Goal: Information Seeking & Learning: Learn about a topic

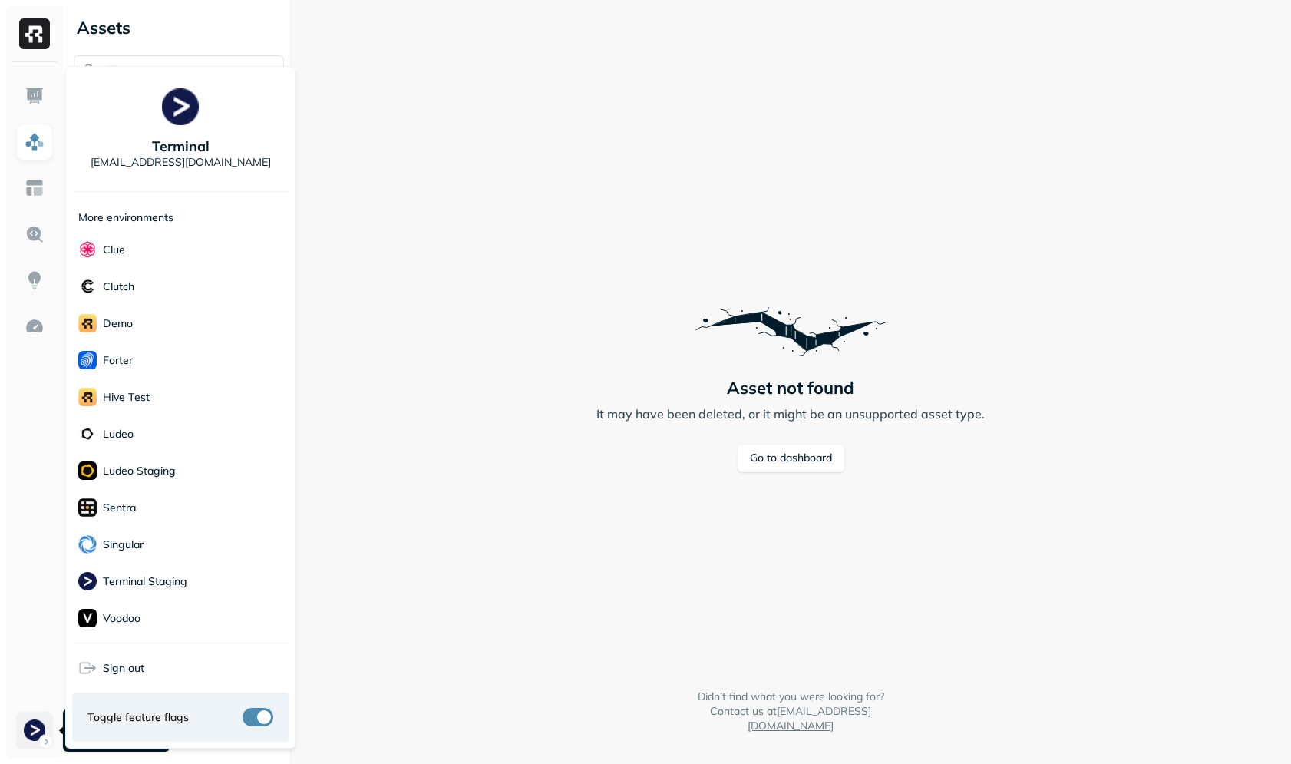
click at [38, 726] on html "Assets AWS Glue Asset not found It may have been deleted, or it might be an uns…" at bounding box center [645, 382] width 1291 height 764
click at [398, 400] on html "Assets AWS Glue Asset not found It may have been deleted, or it might be an uns…" at bounding box center [645, 382] width 1291 height 764
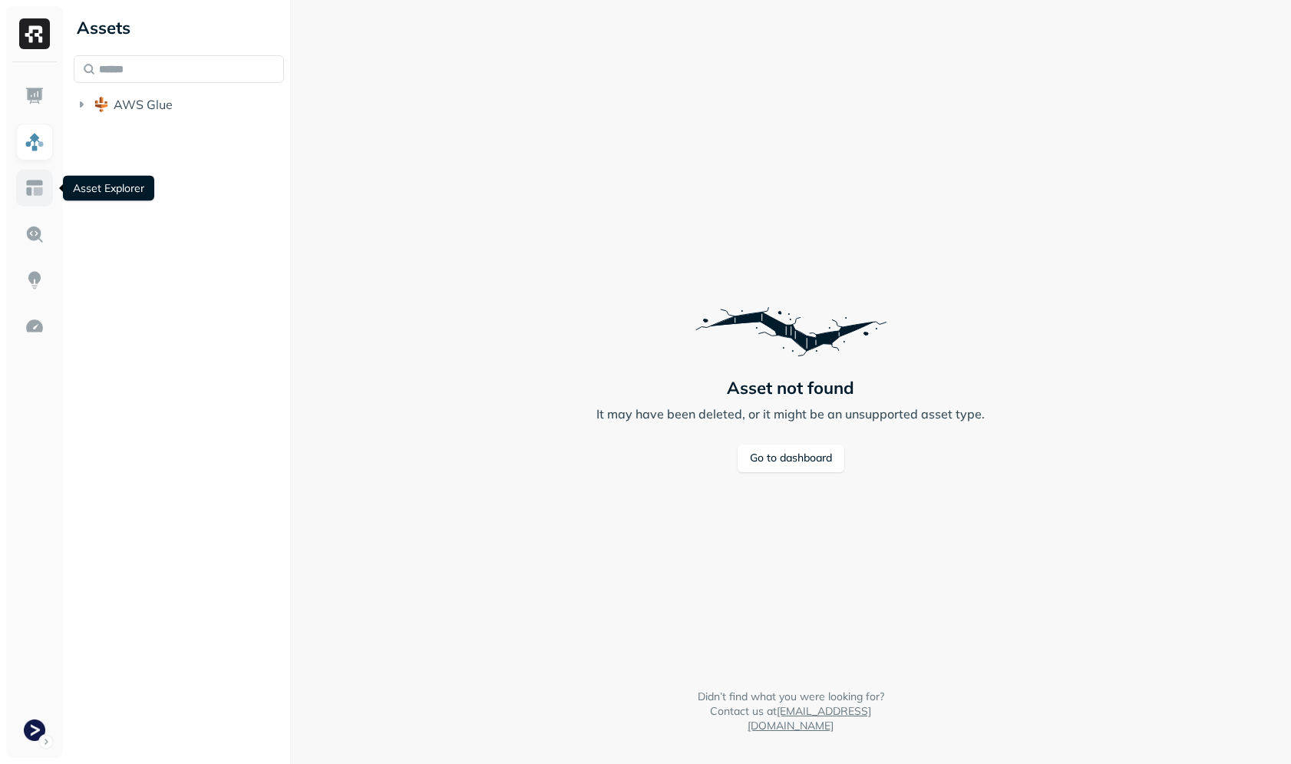
click at [31, 189] on img at bounding box center [35, 188] width 20 height 20
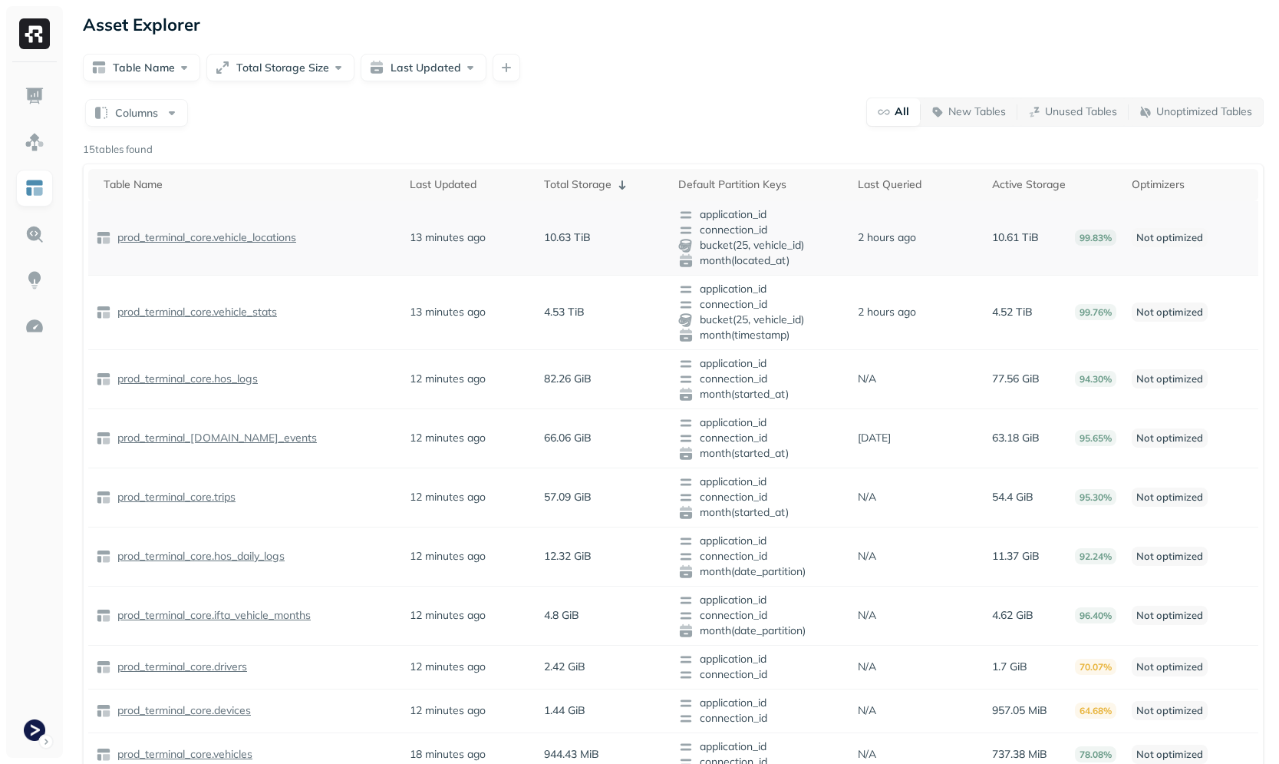
click at [249, 235] on p "prod_terminal_core.vehicle_locations" at bounding box center [205, 237] width 182 height 15
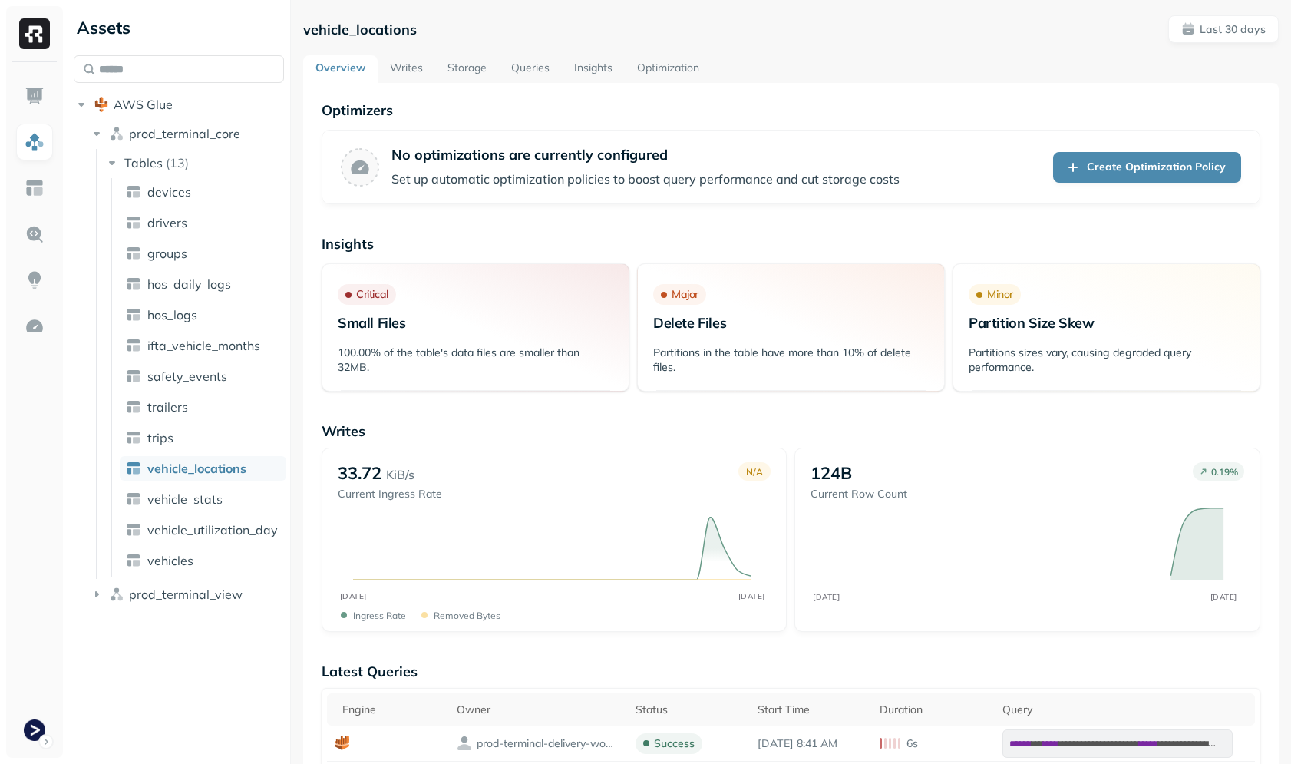
click at [410, 77] on link "Writes" at bounding box center [407, 69] width 58 height 28
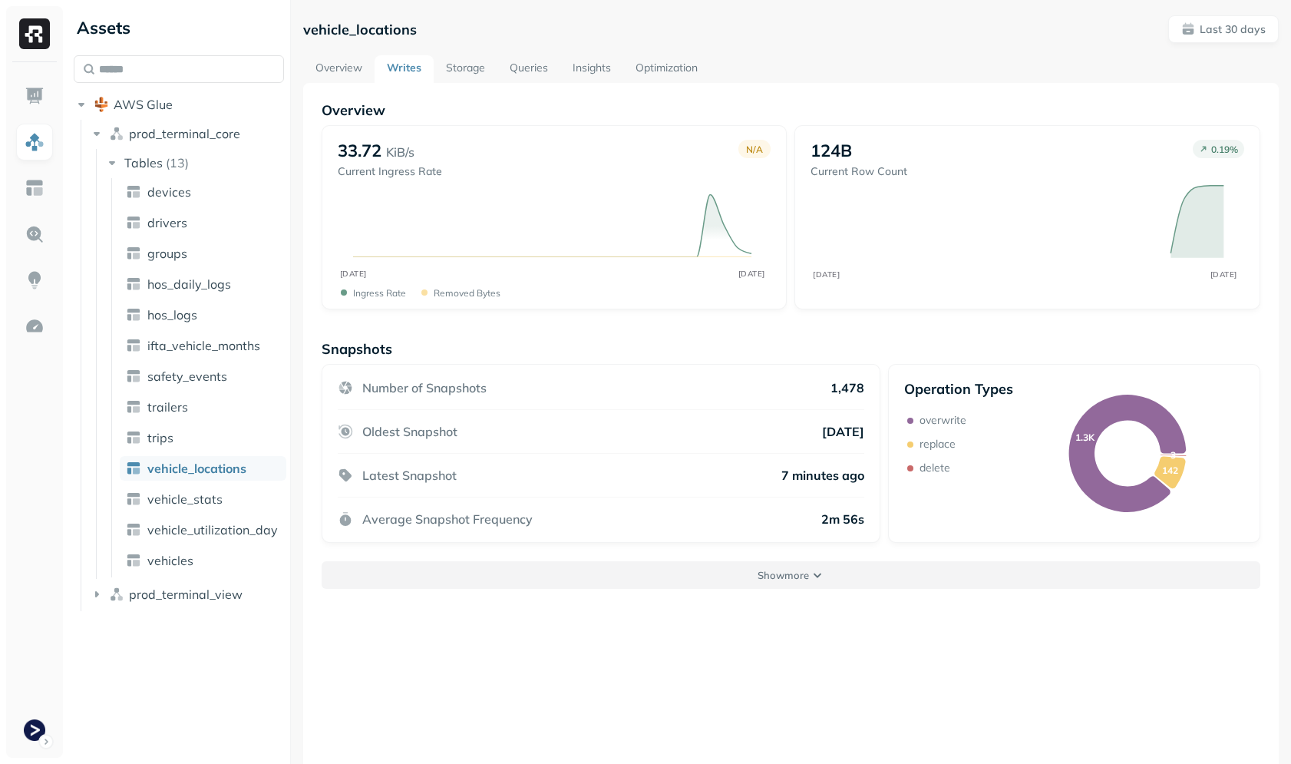
click at [758, 566] on button "Show more" at bounding box center [791, 575] width 939 height 28
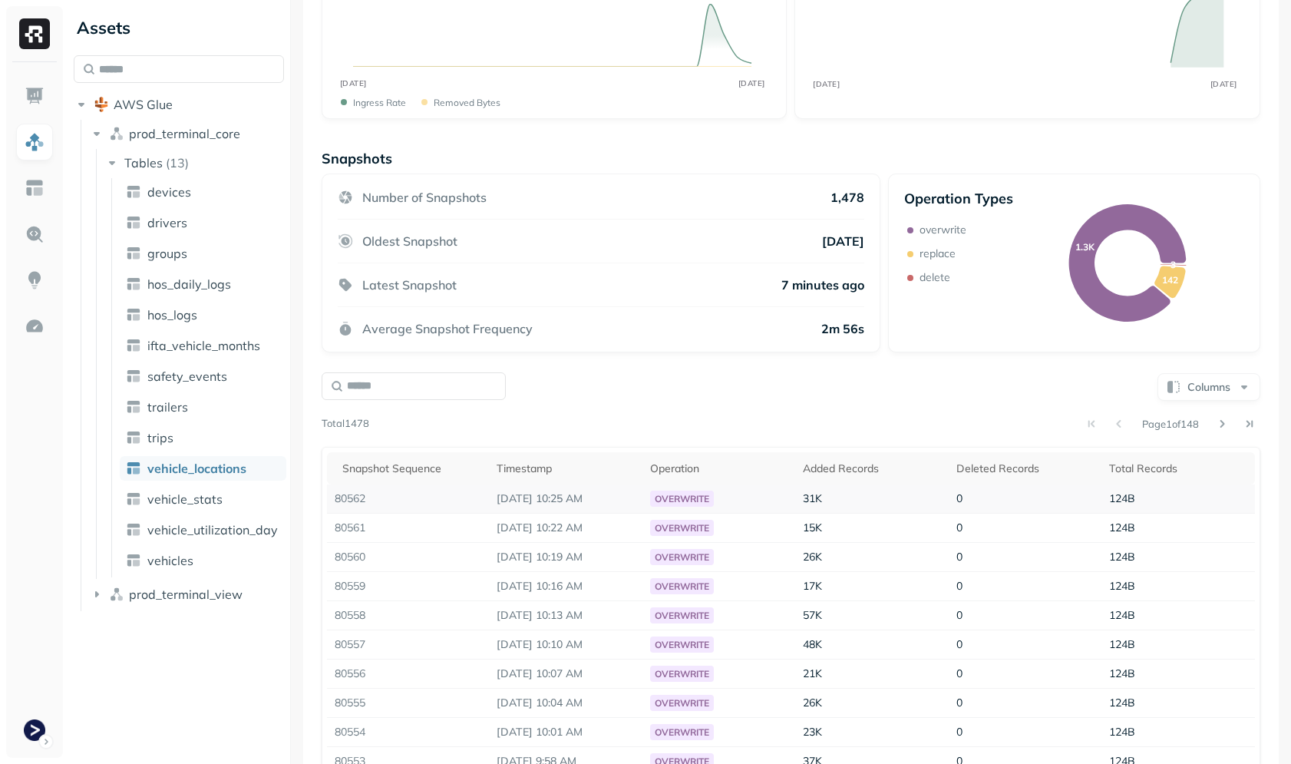
scroll to position [264, 0]
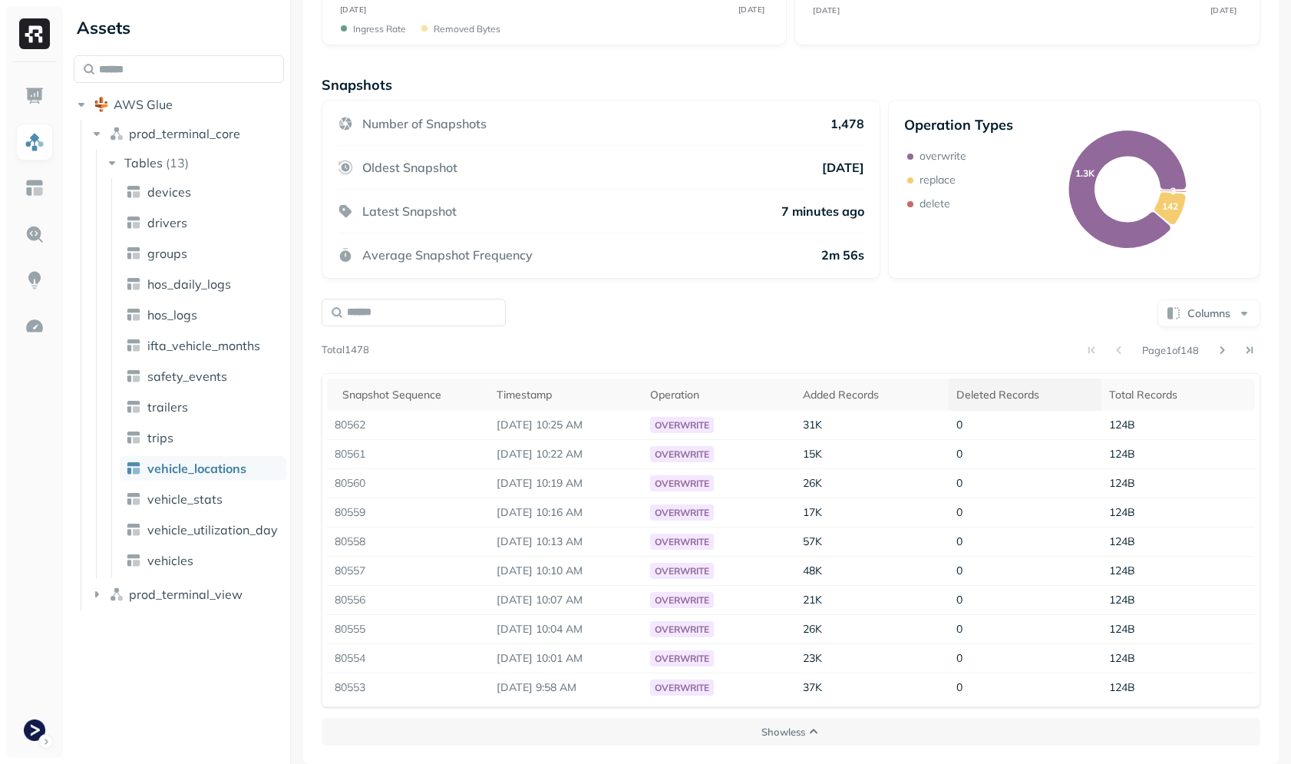
click at [1003, 408] on th "Deleted Records" at bounding box center [1026, 394] width 154 height 32
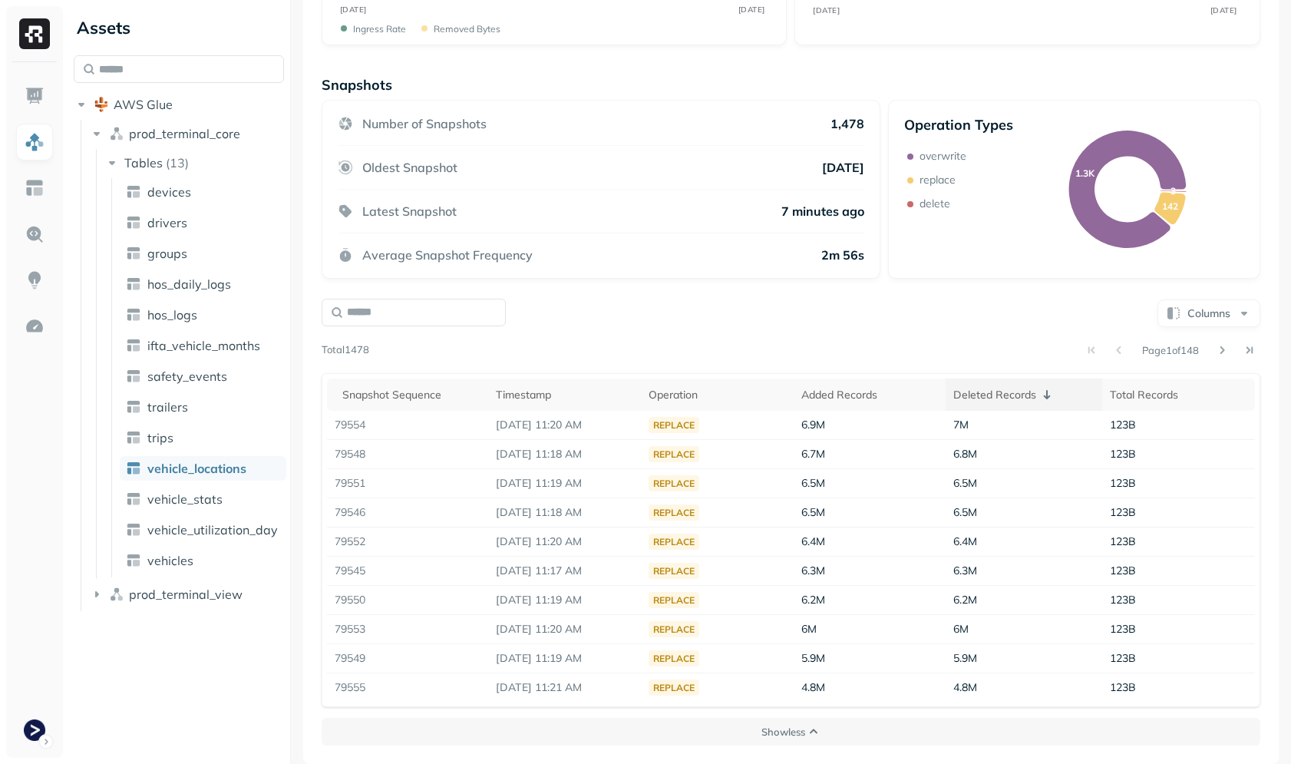
click at [1006, 401] on div "Deleted Records" at bounding box center [1023, 394] width 141 height 18
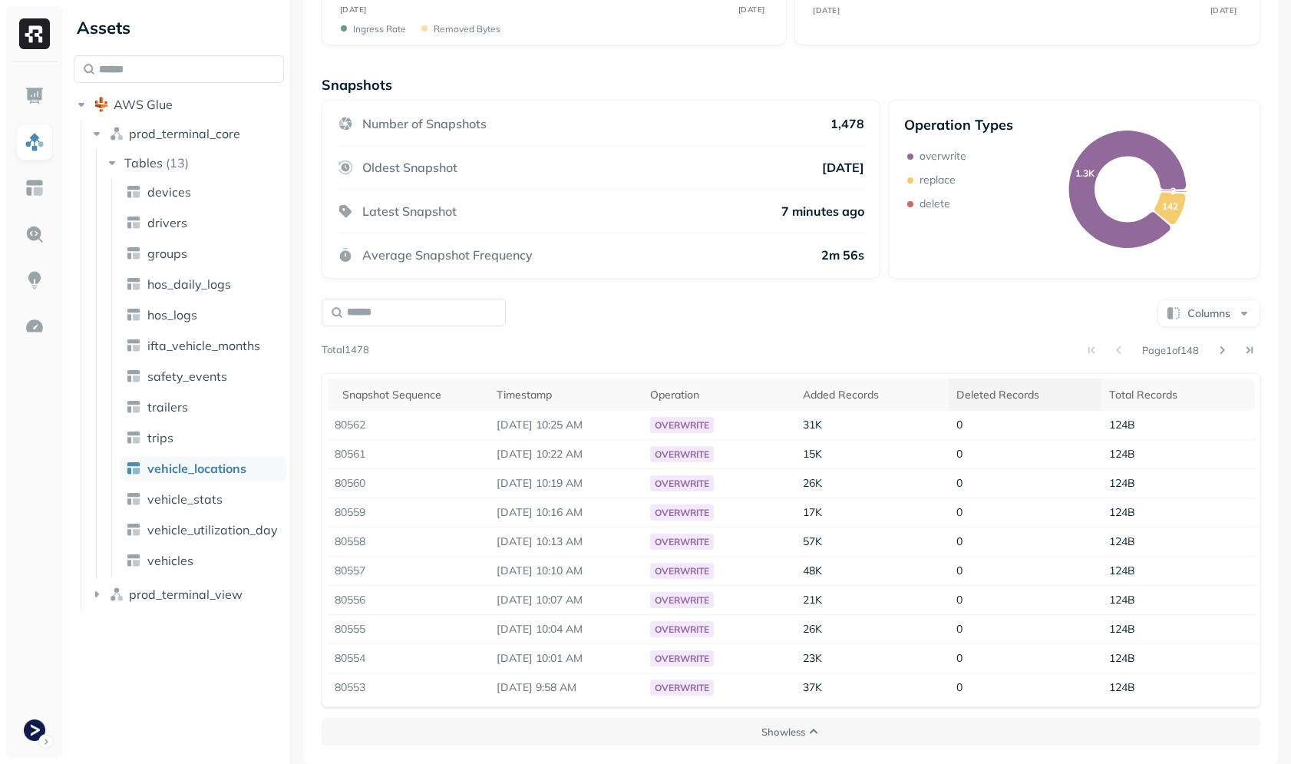
click at [983, 393] on div "Deleted Records" at bounding box center [1025, 395] width 138 height 15
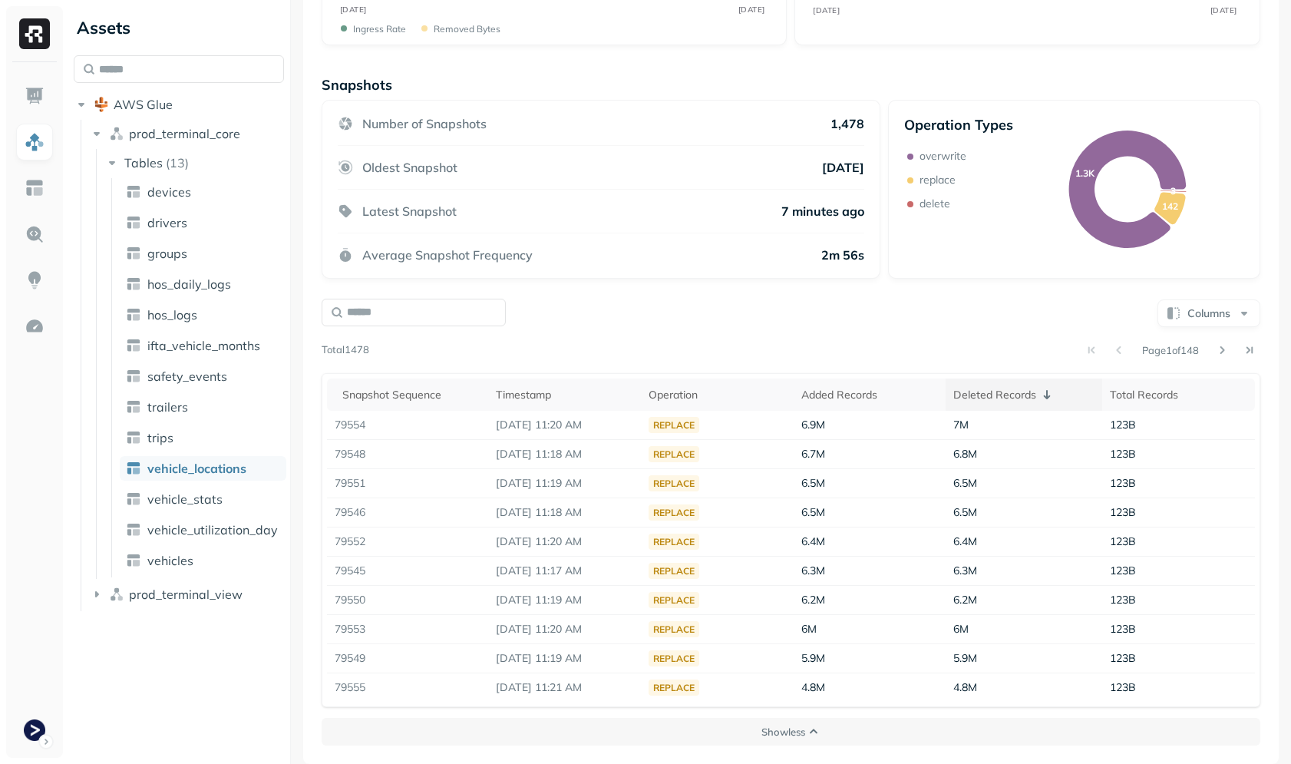
click at [982, 392] on div "Deleted Records" at bounding box center [1023, 394] width 141 height 18
click at [983, 391] on div "Deleted Records" at bounding box center [1023, 394] width 141 height 18
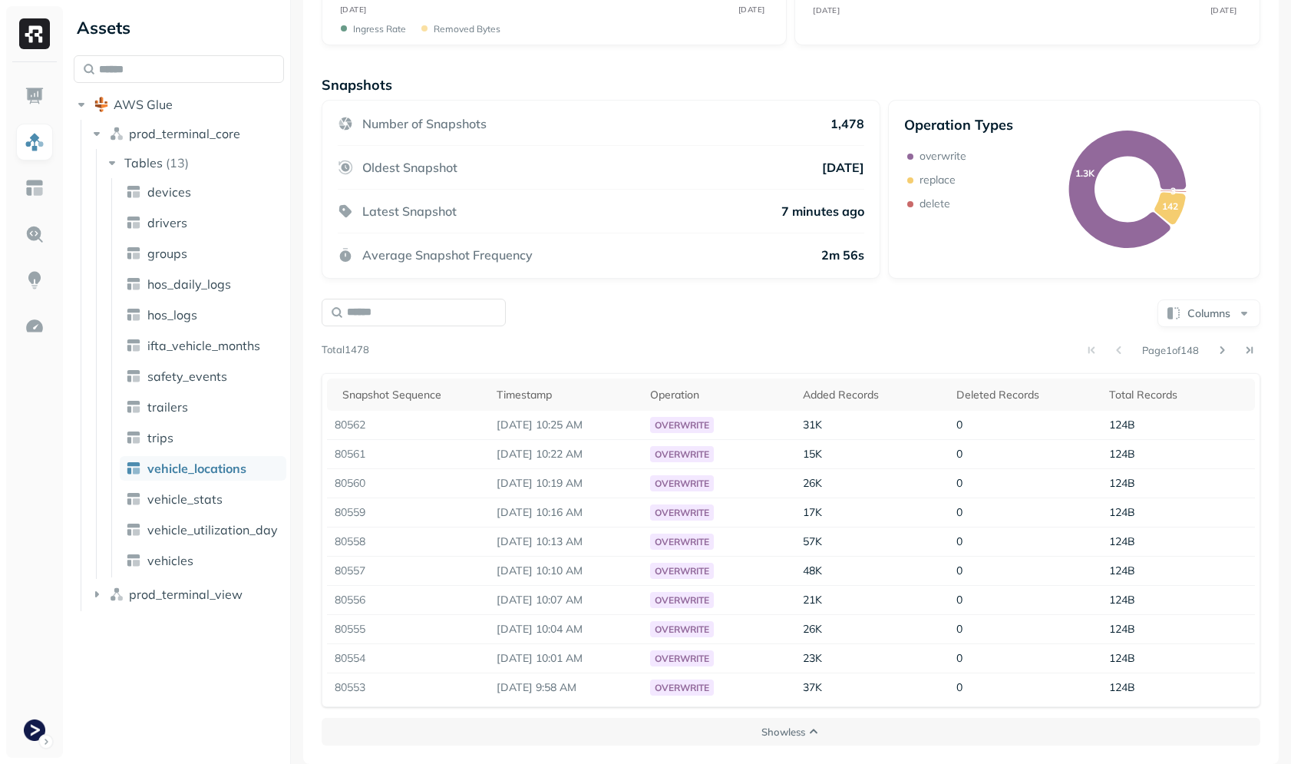
scroll to position [0, 0]
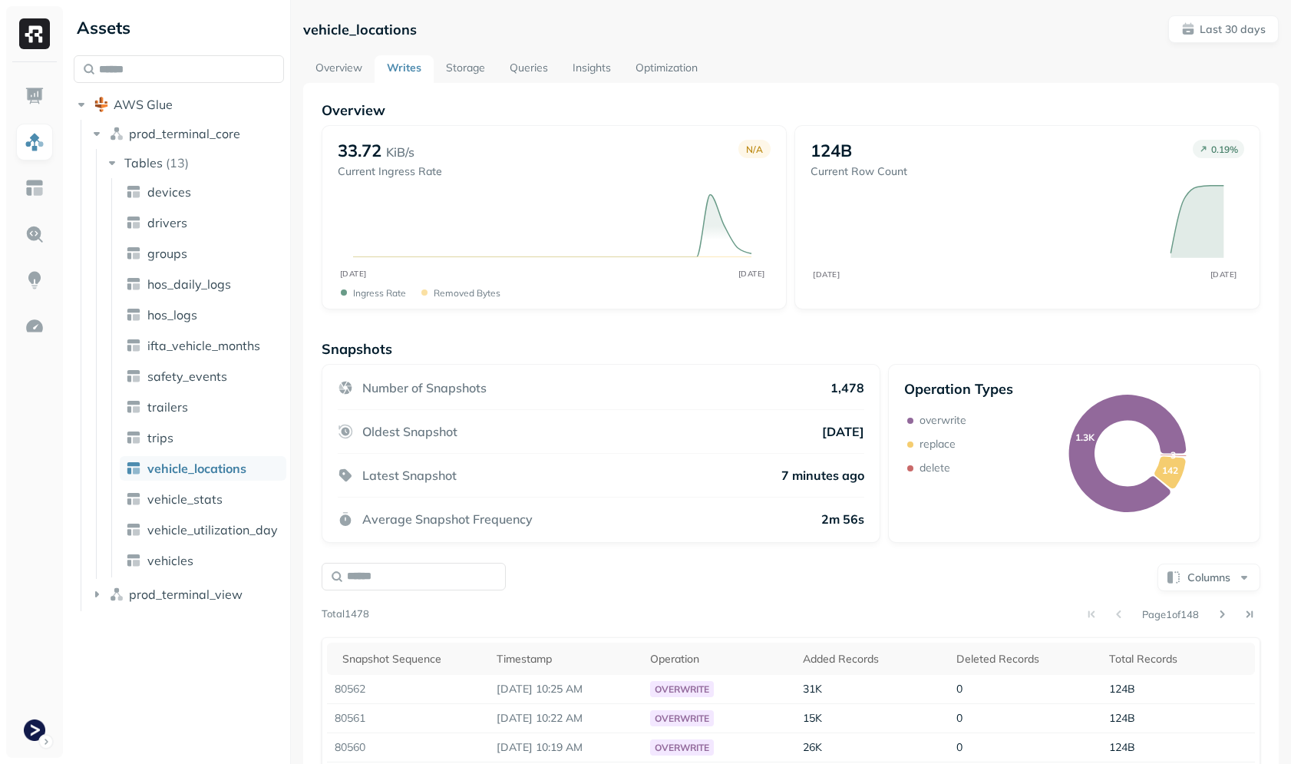
click at [354, 69] on link "Overview" at bounding box center [338, 69] width 71 height 28
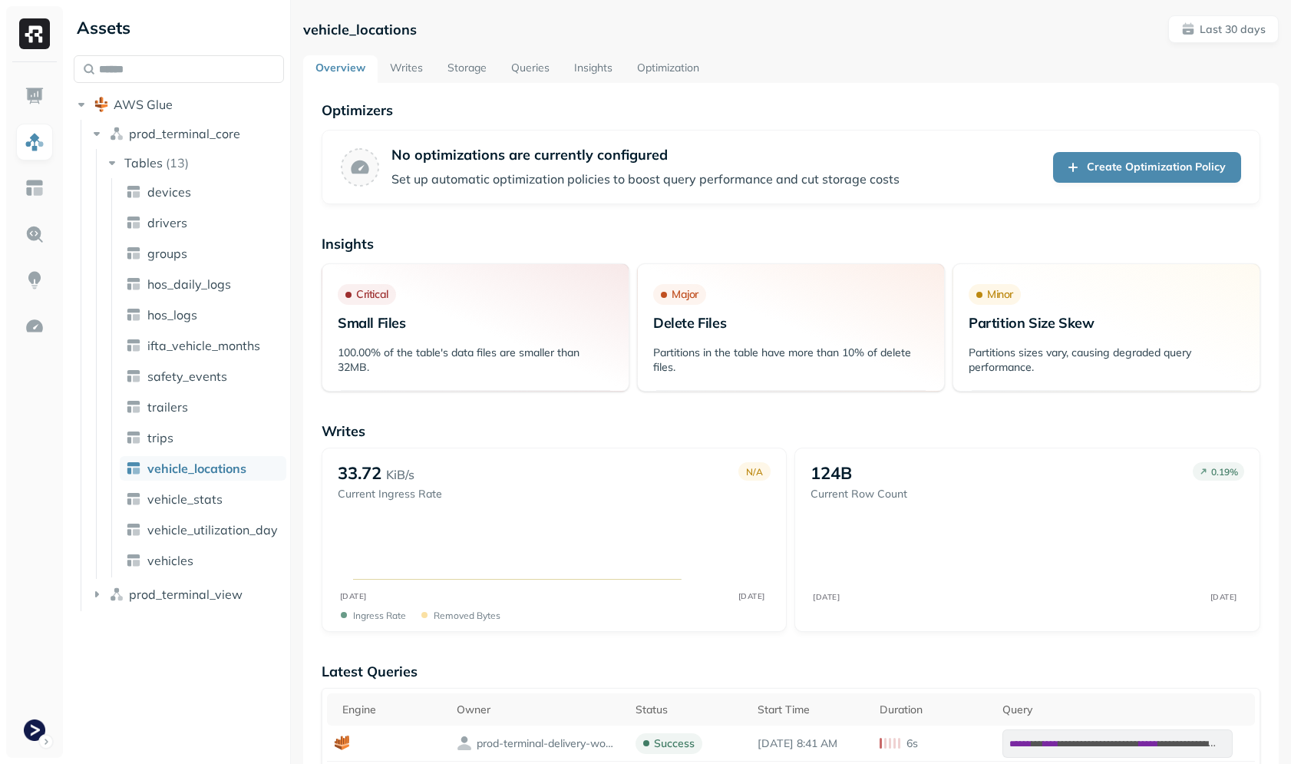
click at [477, 71] on link "Storage" at bounding box center [467, 69] width 64 height 28
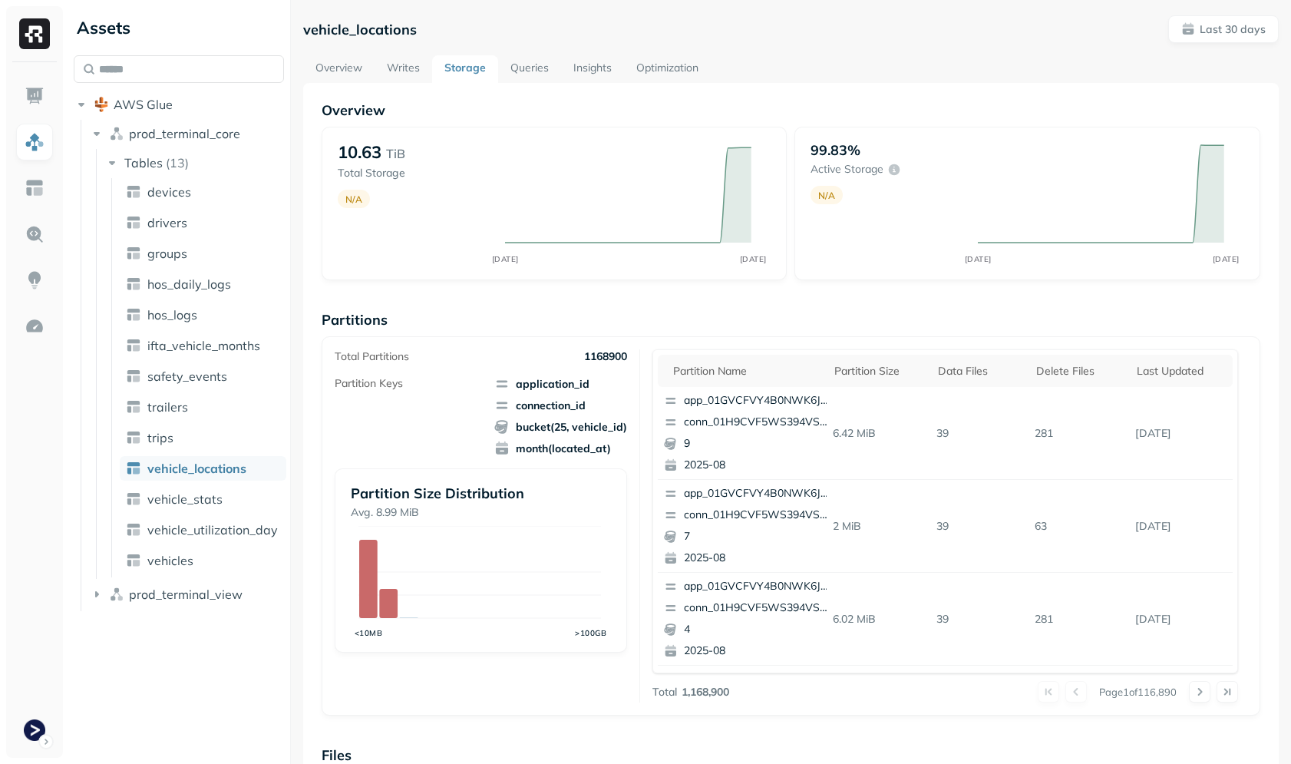
click at [667, 325] on p "Partitions" at bounding box center [791, 320] width 939 height 18
click at [714, 408] on p "app_01GVCFVY4B0NWK6JYK87JP2WRP" at bounding box center [758, 400] width 149 height 15
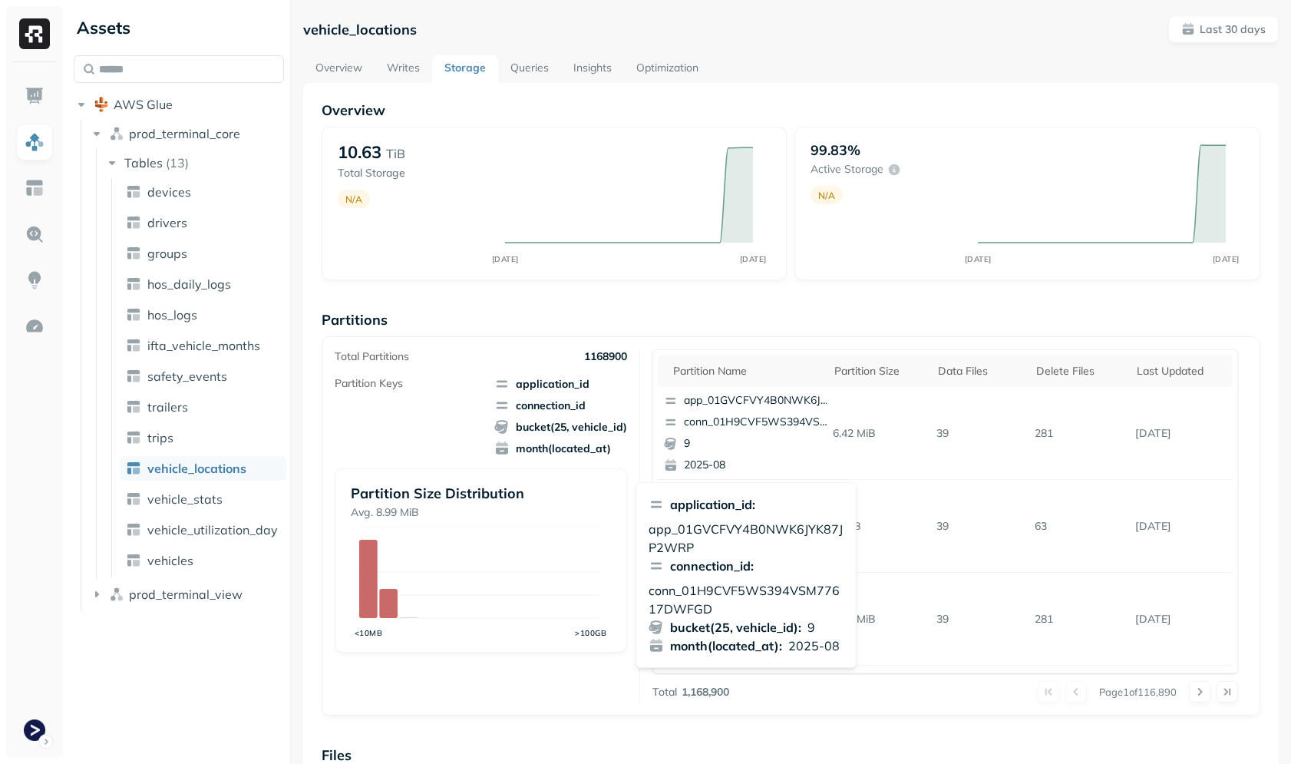
click at [823, 309] on div "Overview 10.63 TiB Total Storage N/A [DATE] [DATE] 99.83% Active storage N/A [D…" at bounding box center [791, 628] width 939 height 1054
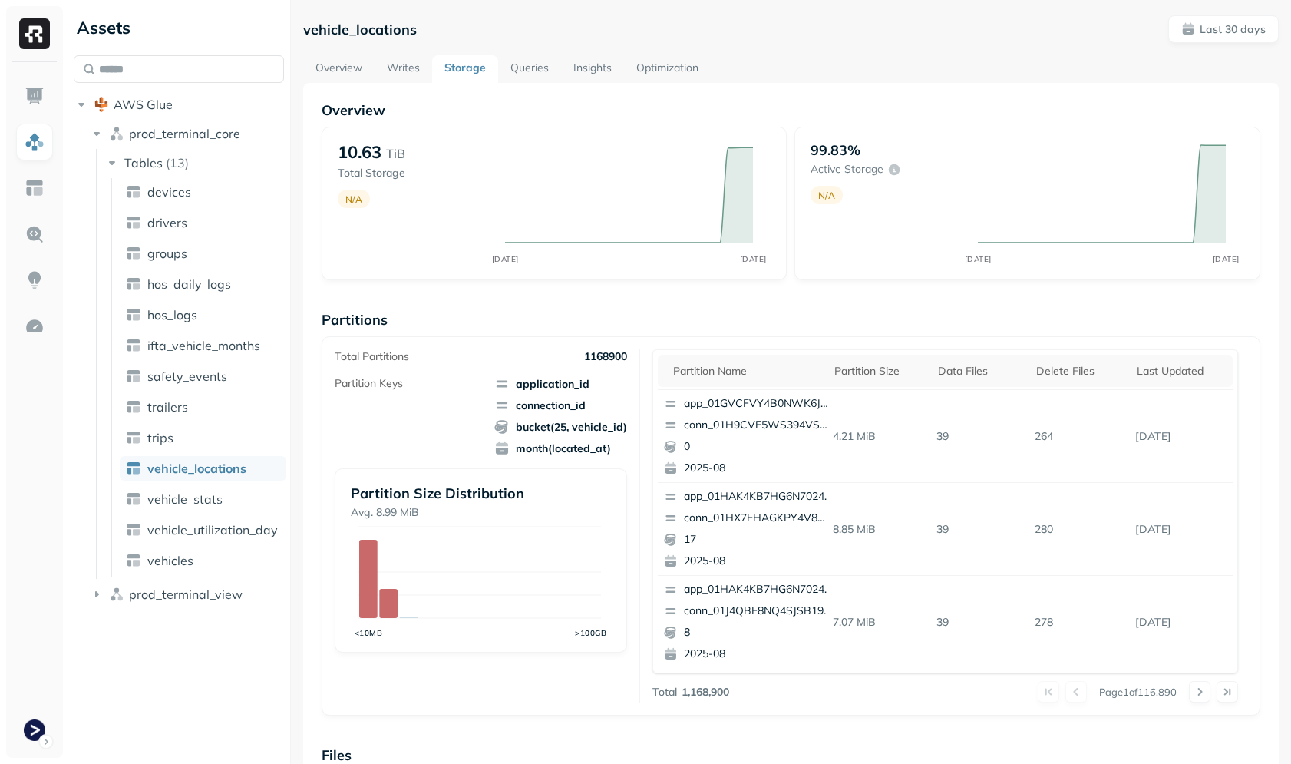
click at [655, 68] on link "Optimization" at bounding box center [667, 69] width 87 height 28
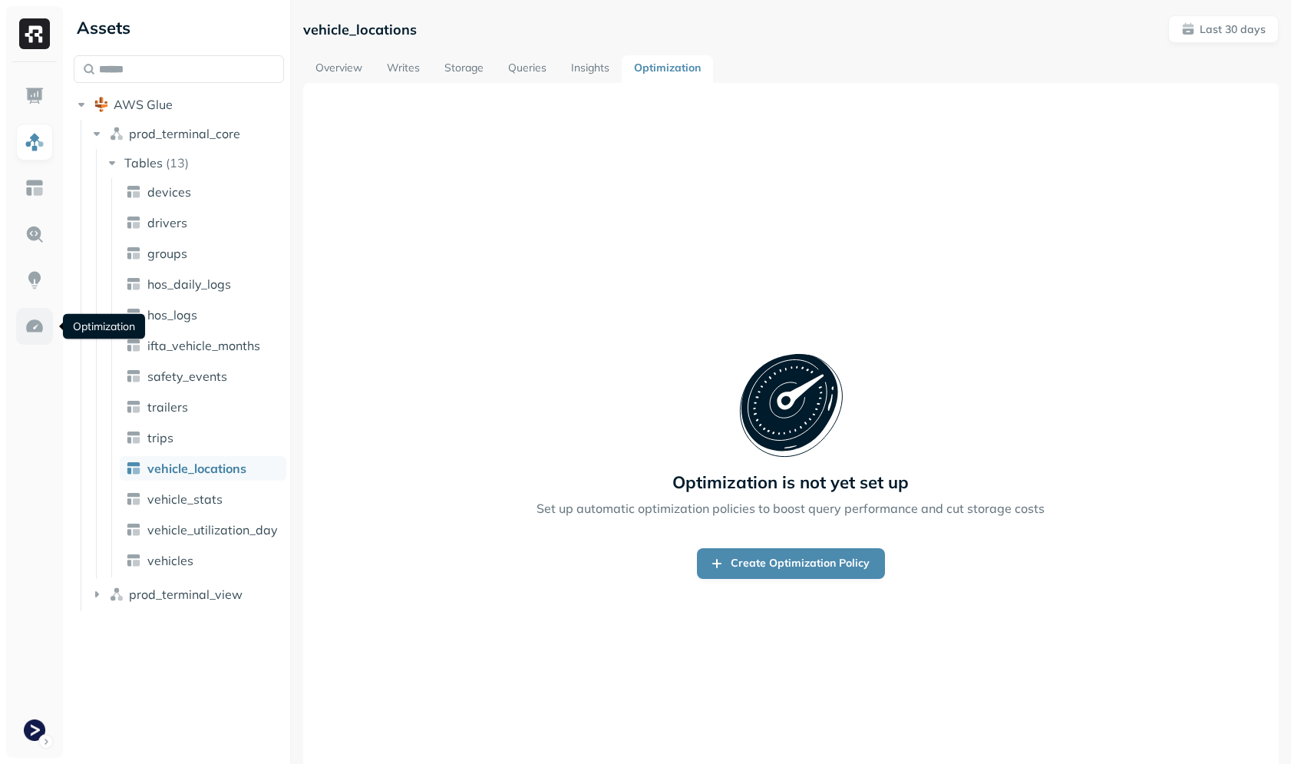
click at [42, 318] on img at bounding box center [35, 326] width 20 height 20
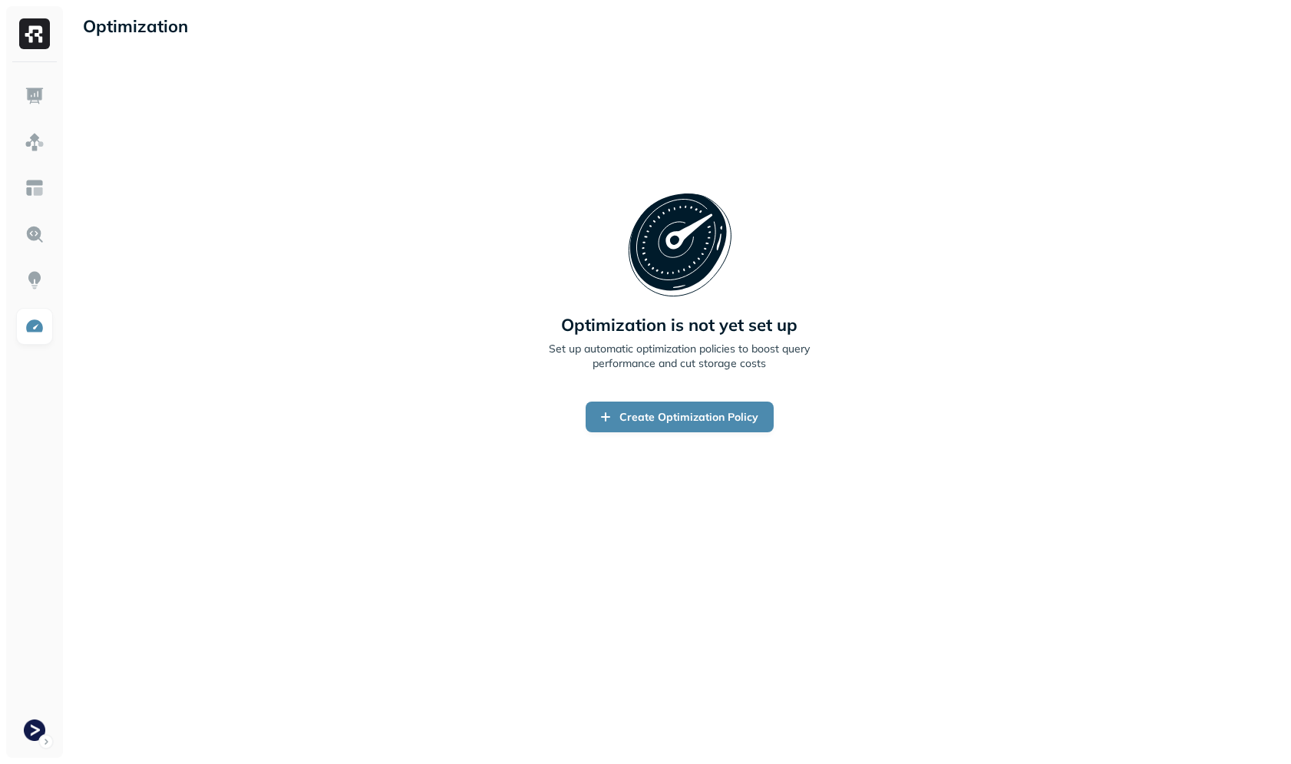
click at [263, 451] on div "Optimization is not yet set up Set up automatic optimization policies to boost …" at bounding box center [679, 312] width 1193 height 489
